Goal: Task Accomplishment & Management: Manage account settings

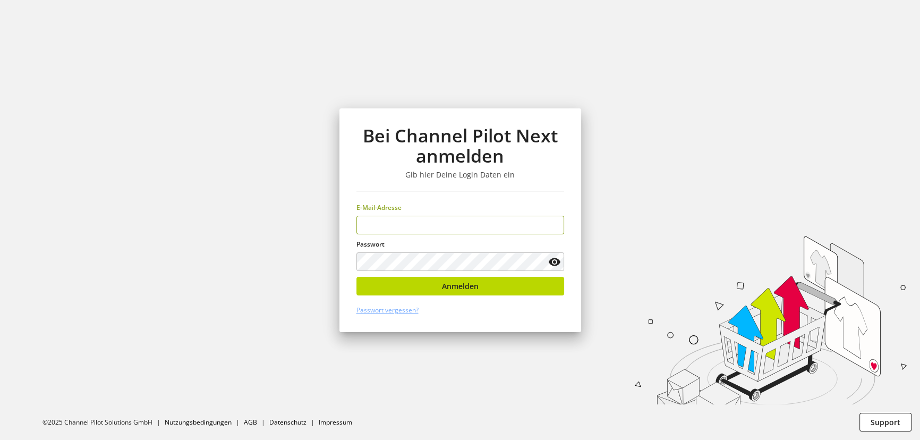
click at [415, 221] on input "email" at bounding box center [460, 225] width 208 height 19
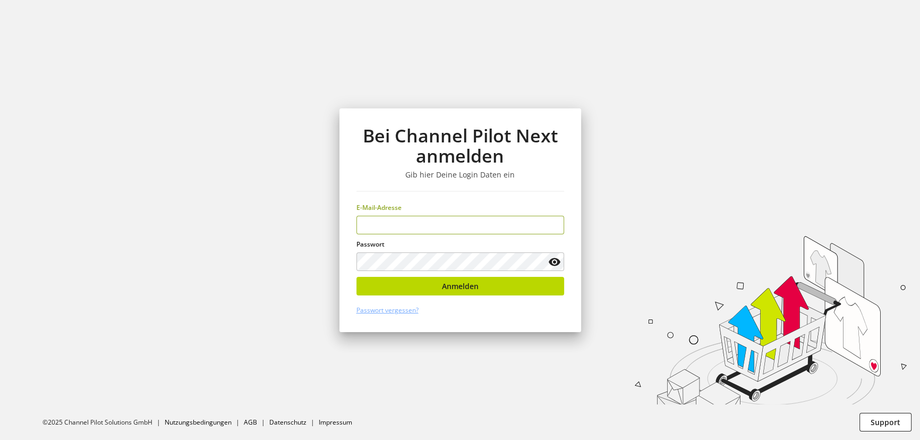
click at [415, 221] on input "email" at bounding box center [460, 225] width 208 height 19
click at [422, 162] on h1 "Bei Channel Pilot Next anmelden" at bounding box center [460, 145] width 208 height 41
click at [434, 146] on h1 "Bei Channel Pilot Next anmelden" at bounding box center [460, 145] width 208 height 41
click at [704, 187] on section "Bei Channel Pilot Next anmelden Gib hier Deine Login Daten ein E-Mail-Adresse P…" at bounding box center [460, 220] width 920 height 440
click at [450, 222] on input "email" at bounding box center [460, 225] width 208 height 19
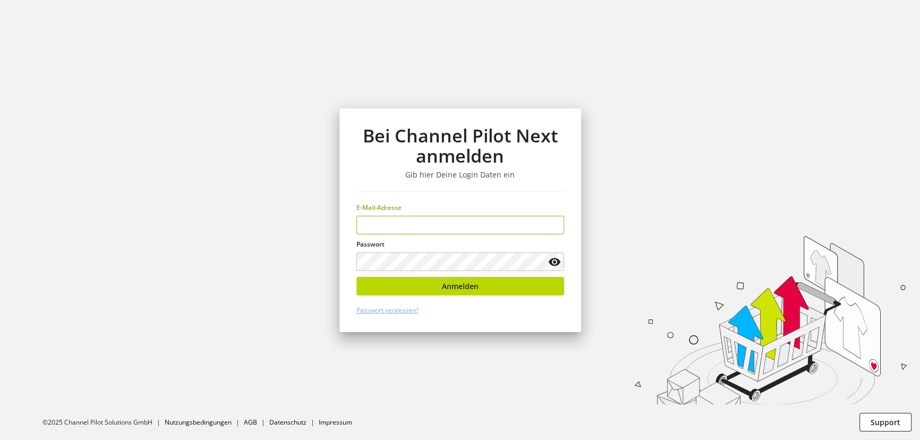
click at [450, 222] on input "email" at bounding box center [460, 225] width 208 height 19
click at [553, 222] on keeper-lock "Open Keeper Popup" at bounding box center [552, 224] width 13 height 13
drag, startPoint x: 657, startPoint y: 238, endPoint x: 626, endPoint y: 236, distance: 30.9
click at [656, 238] on section "Bei Channel Pilot Next anmelden Gib hier Deine Login Daten ein E-Mail-Adresse P…" at bounding box center [460, 220] width 920 height 440
click at [446, 227] on input "email" at bounding box center [460, 225] width 208 height 19
